Goal: Task Accomplishment & Management: Manage account settings

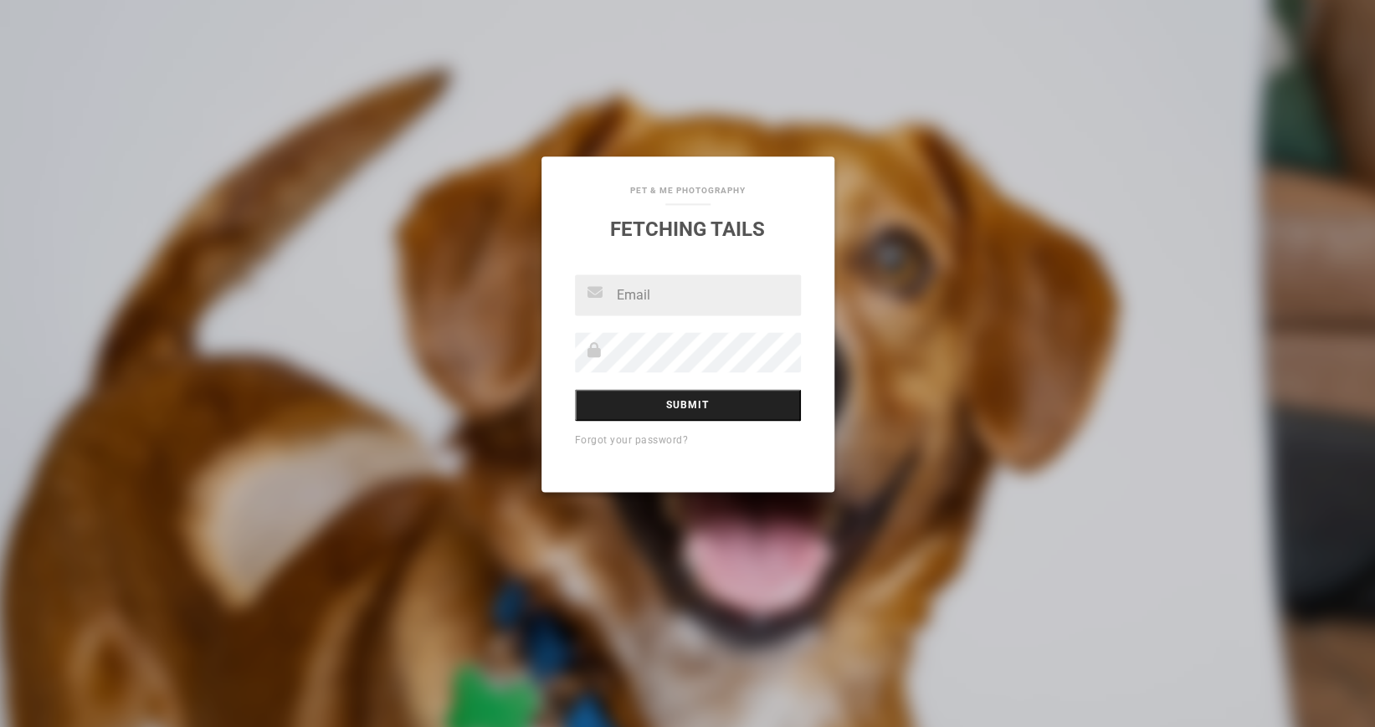
type input "[PERSON_NAME][EMAIL_ADDRESS][DOMAIN_NAME]"
click at [705, 399] on input "Submit" at bounding box center [688, 406] width 226 height 32
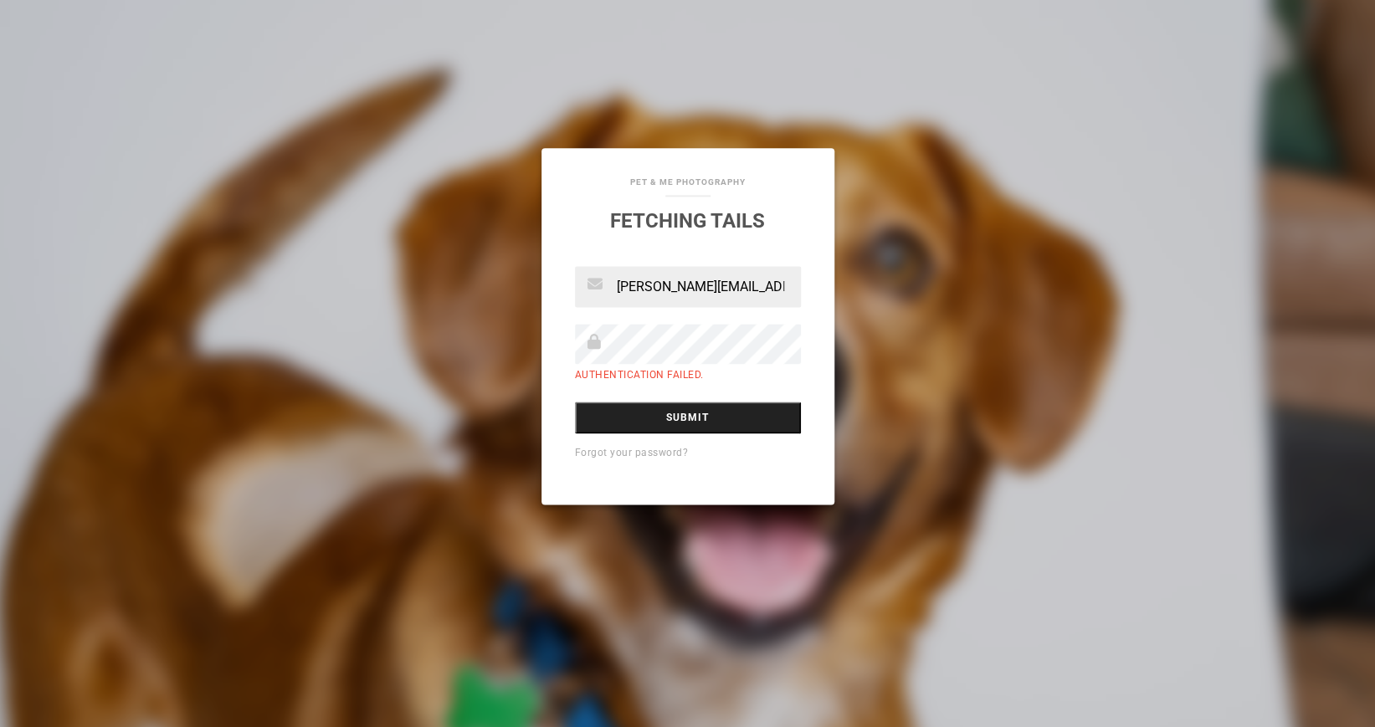
click at [698, 414] on input "Submit" at bounding box center [688, 418] width 226 height 32
click at [679, 448] on link "Forgot your password?" at bounding box center [632, 454] width 114 height 12
